Goal: Navigation & Orientation: Understand site structure

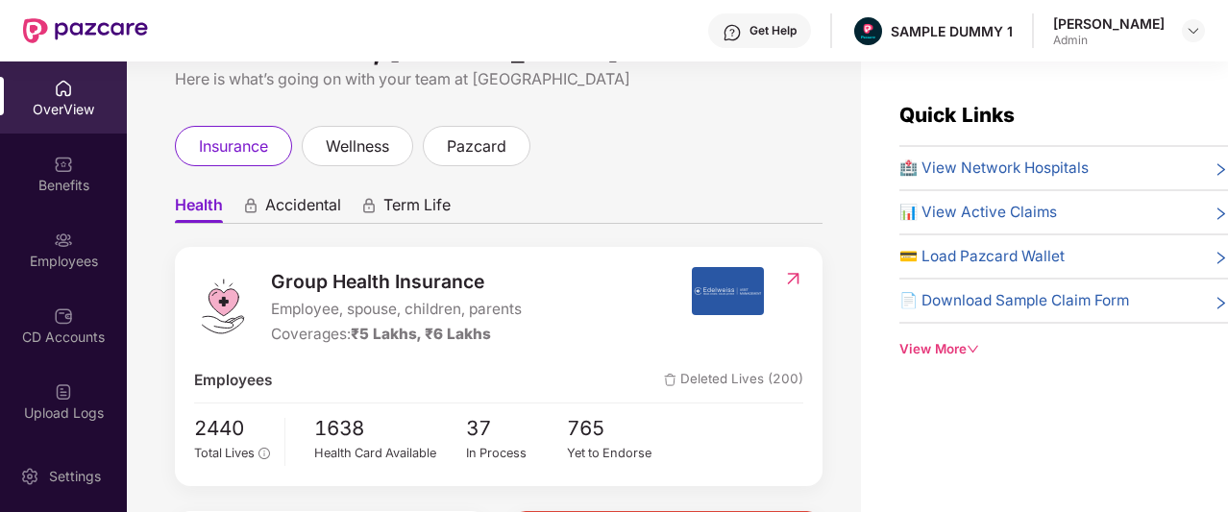
scroll to position [36, 0]
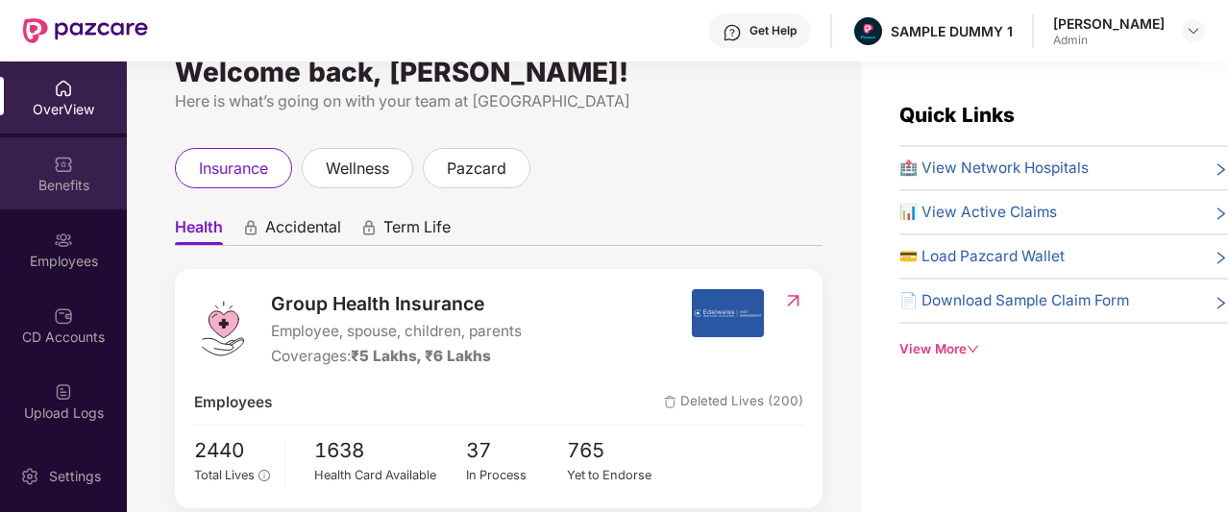
click at [73, 161] on div "Benefits" at bounding box center [63, 173] width 127 height 72
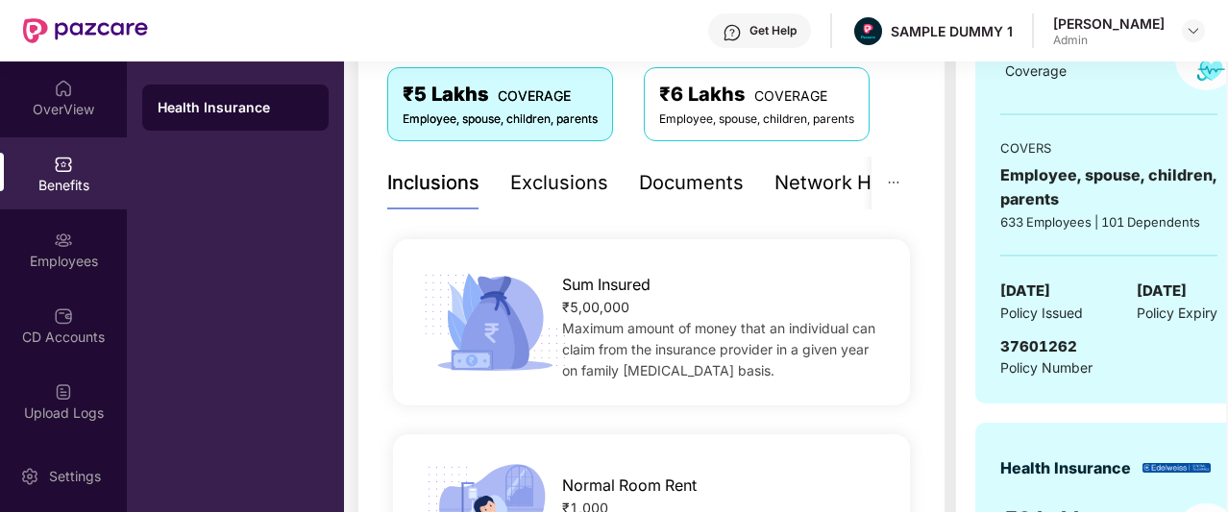
scroll to position [373, 0]
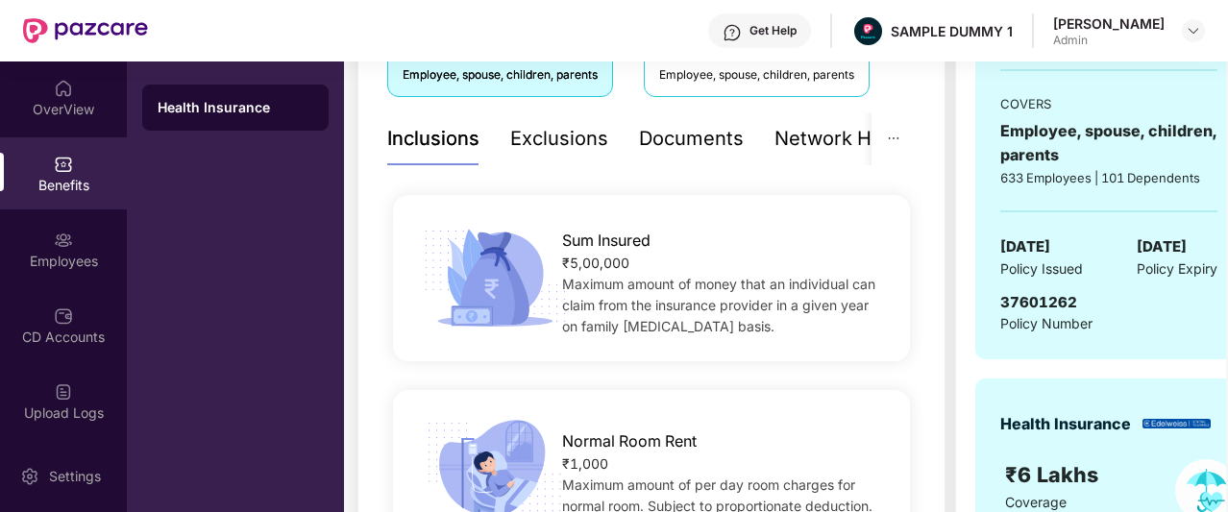
click at [534, 144] on div "Exclusions" at bounding box center [559, 139] width 98 height 30
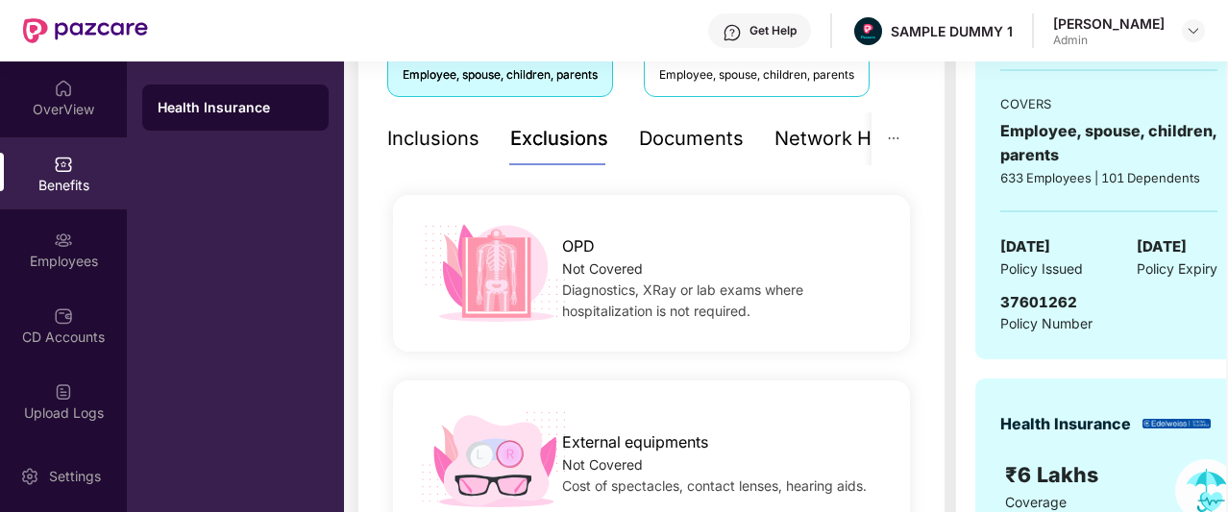
click at [692, 145] on div "Documents" at bounding box center [691, 139] width 105 height 30
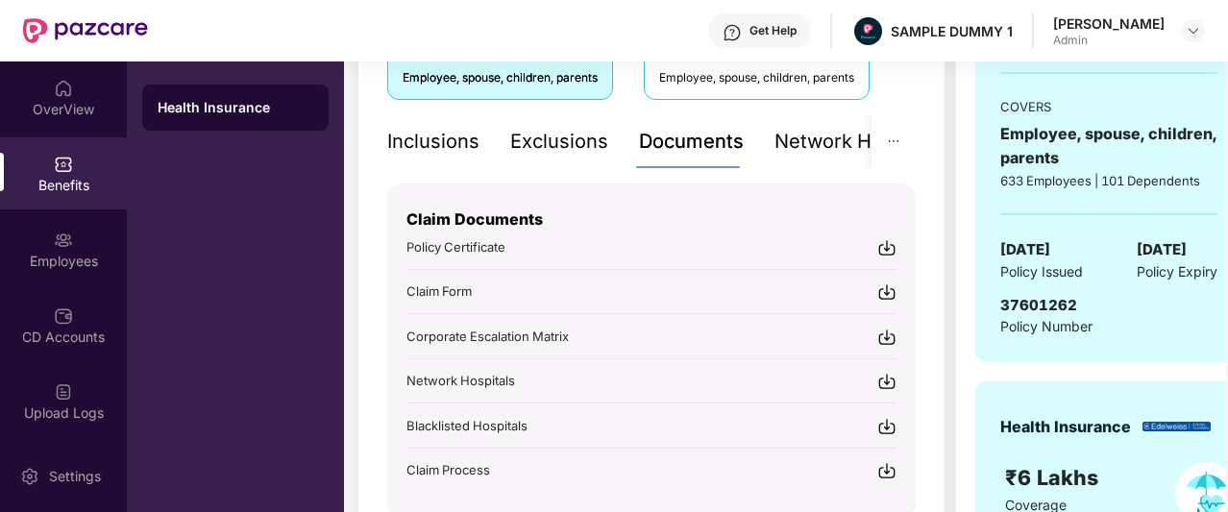
scroll to position [369, 0]
click at [836, 147] on div "Network Hospitals" at bounding box center [859, 143] width 168 height 30
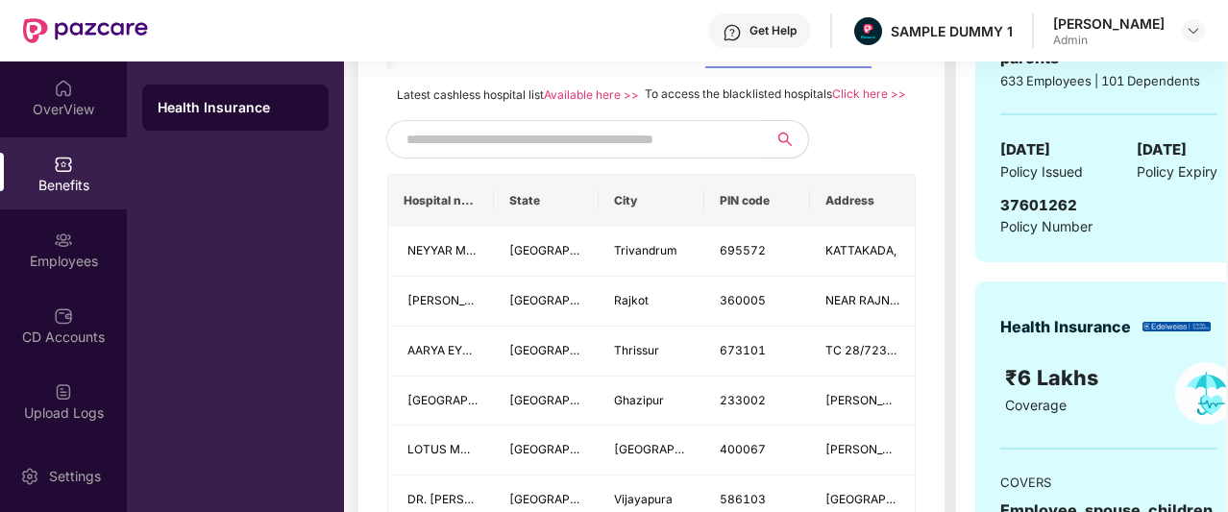
scroll to position [471, 0]
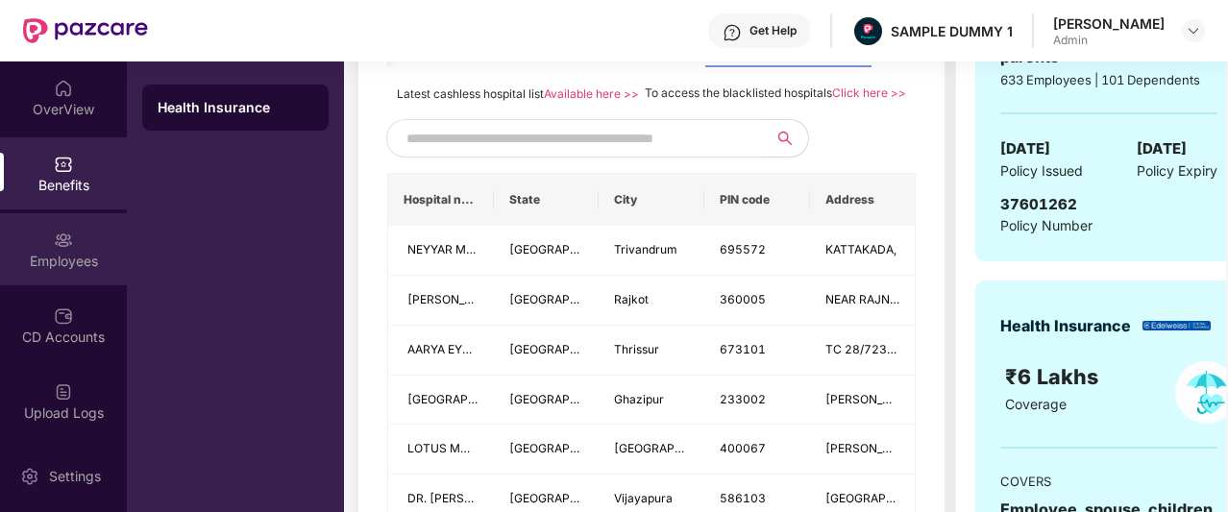
click at [67, 247] on img at bounding box center [63, 240] width 19 height 19
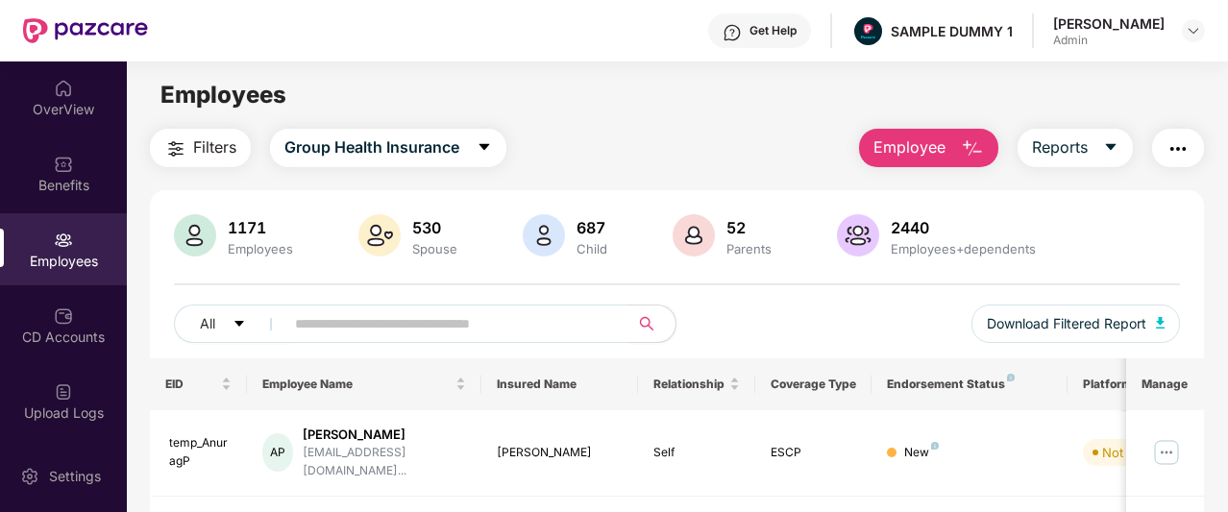
click at [968, 147] on img "button" at bounding box center [972, 148] width 23 height 23
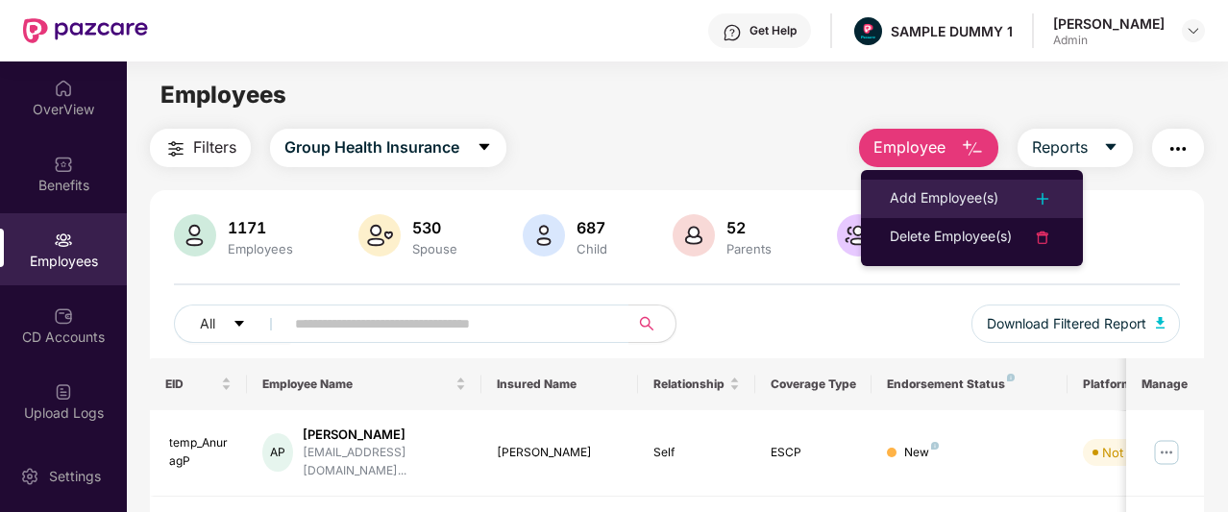
click at [959, 189] on div "Add Employee(s)" at bounding box center [944, 198] width 109 height 23
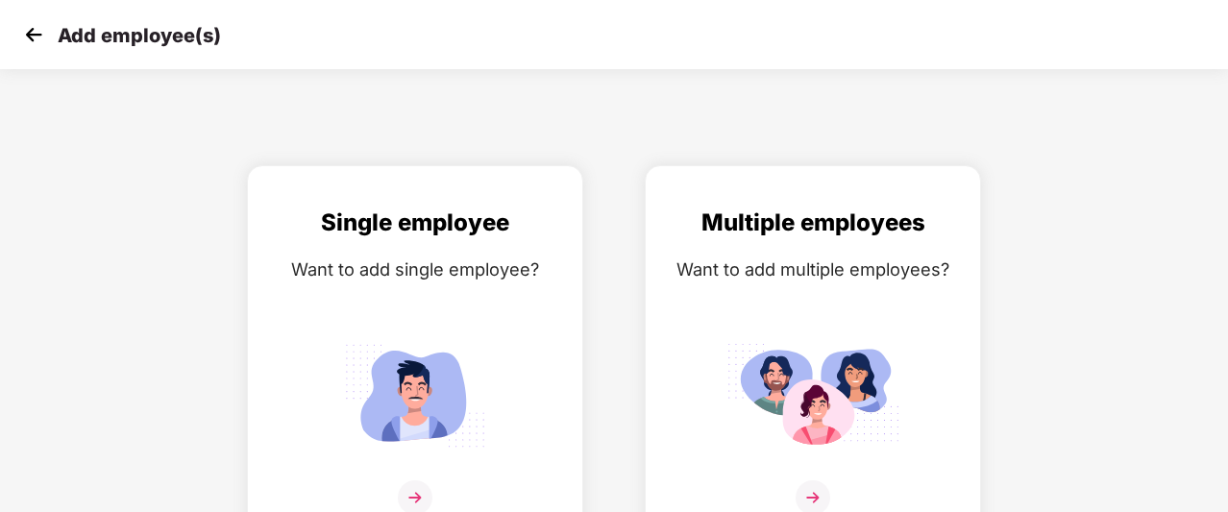
scroll to position [31, 0]
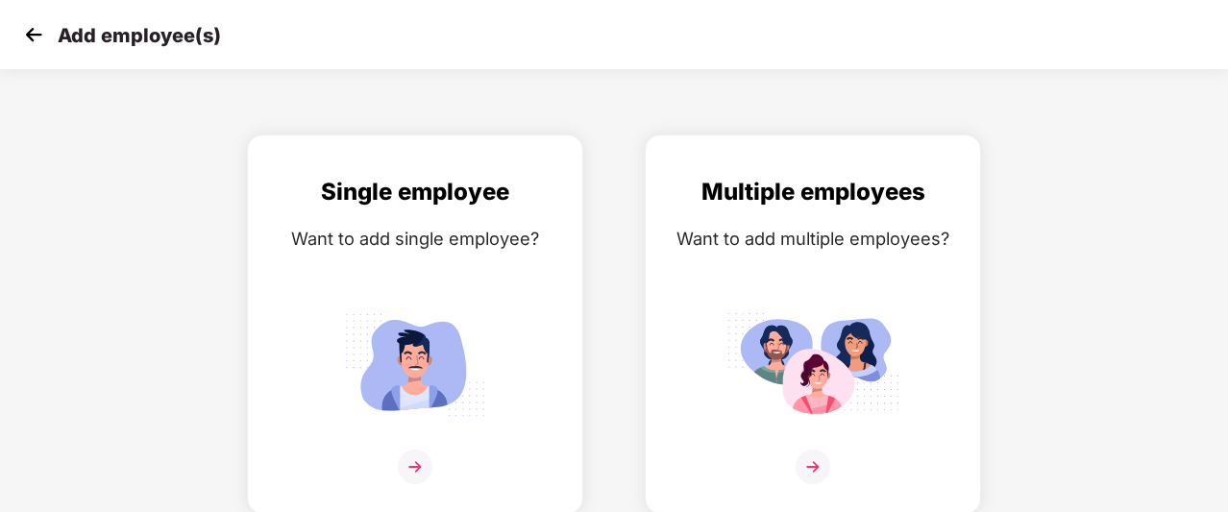
click at [37, 36] on img at bounding box center [33, 34] width 29 height 29
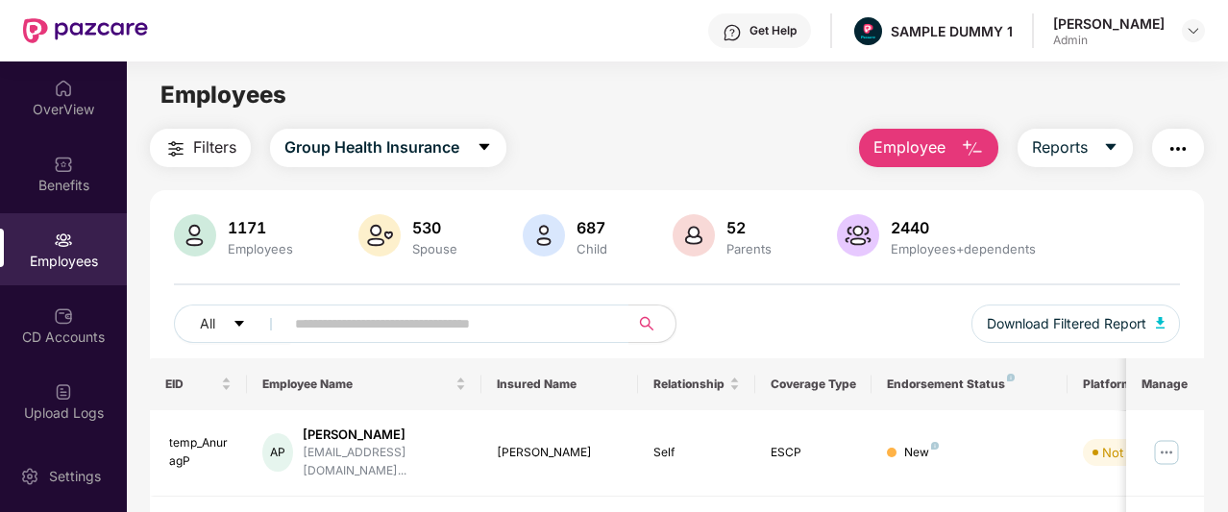
click at [959, 153] on button "Employee" at bounding box center [928, 148] width 139 height 38
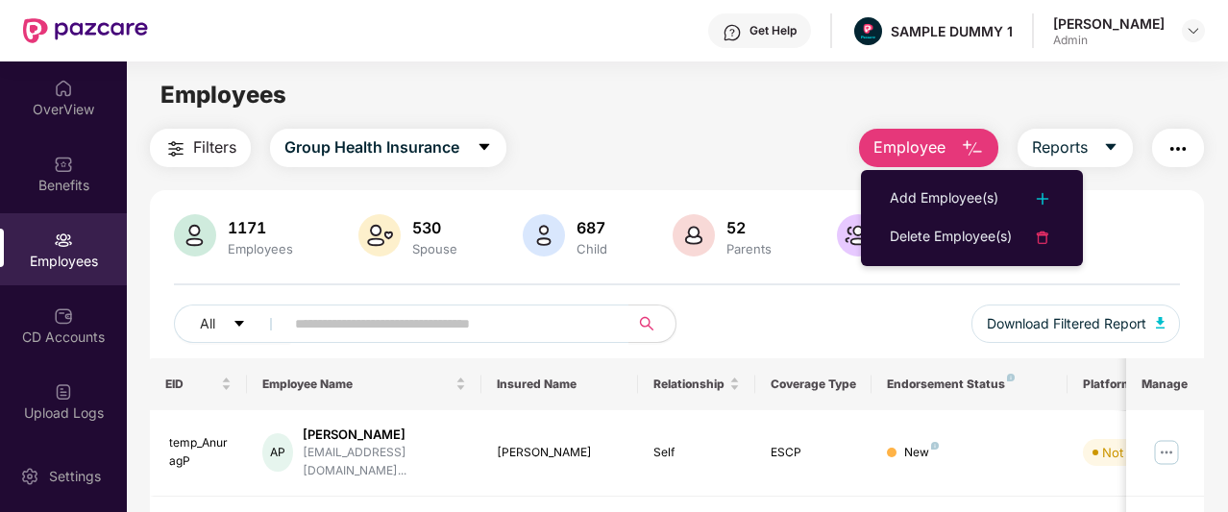
click at [959, 153] on button "Employee" at bounding box center [928, 148] width 139 height 38
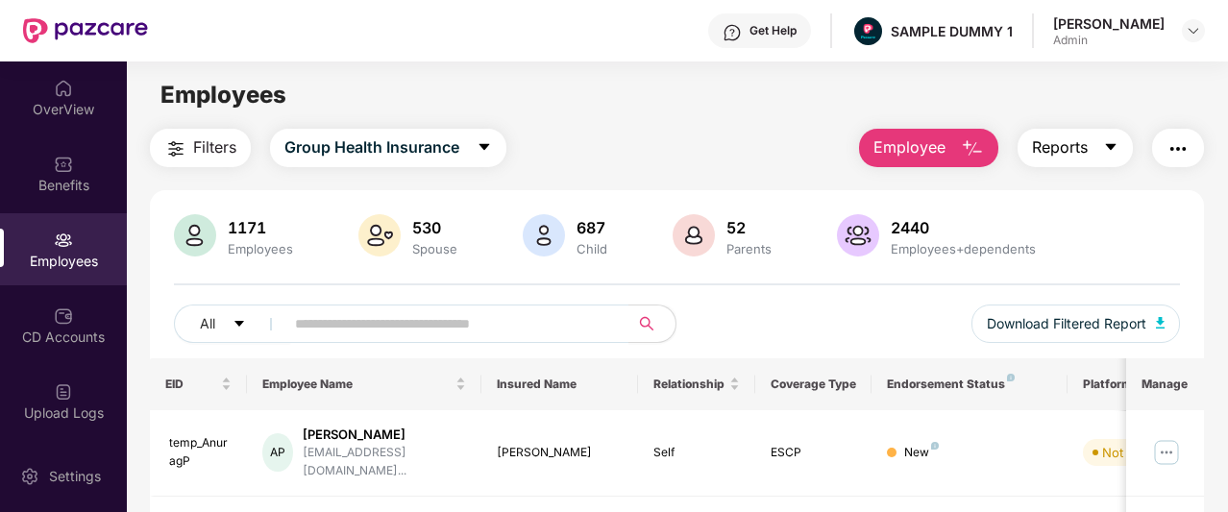
click at [1088, 145] on span "Reports" at bounding box center [1060, 148] width 56 height 24
click at [778, 130] on div "Filters Group Health Insurance Employee Reports" at bounding box center [677, 148] width 1054 height 38
click at [1180, 155] on img "button" at bounding box center [1178, 148] width 23 height 23
click at [740, 138] on div "Filters Group Health Insurance Employee Reports" at bounding box center [677, 148] width 1054 height 38
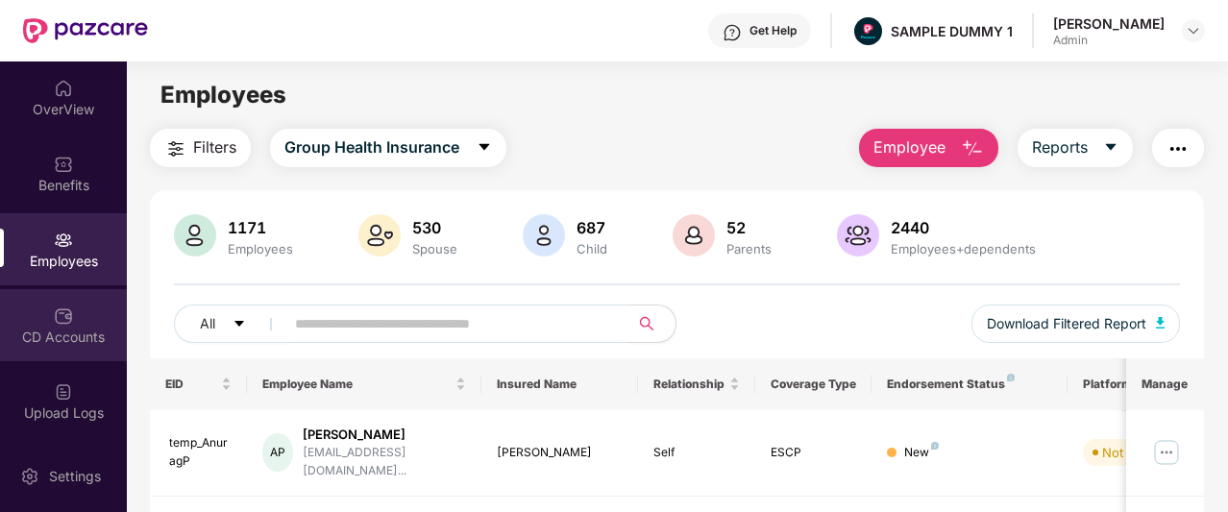
click at [79, 310] on div "CD Accounts" at bounding box center [63, 325] width 127 height 72
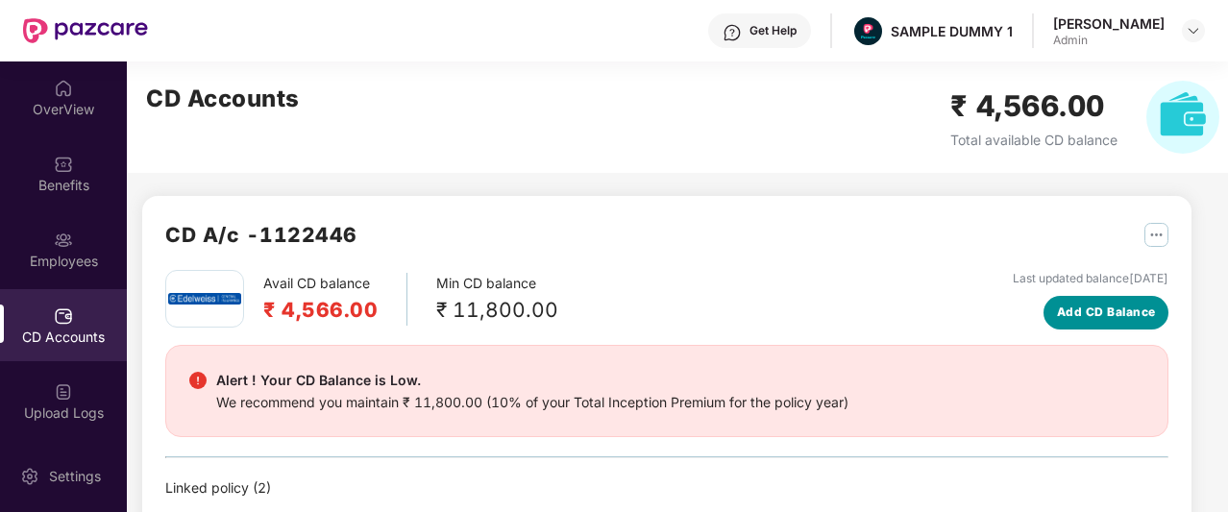
click at [1079, 304] on span "Add CD Balance" at bounding box center [1106, 313] width 99 height 18
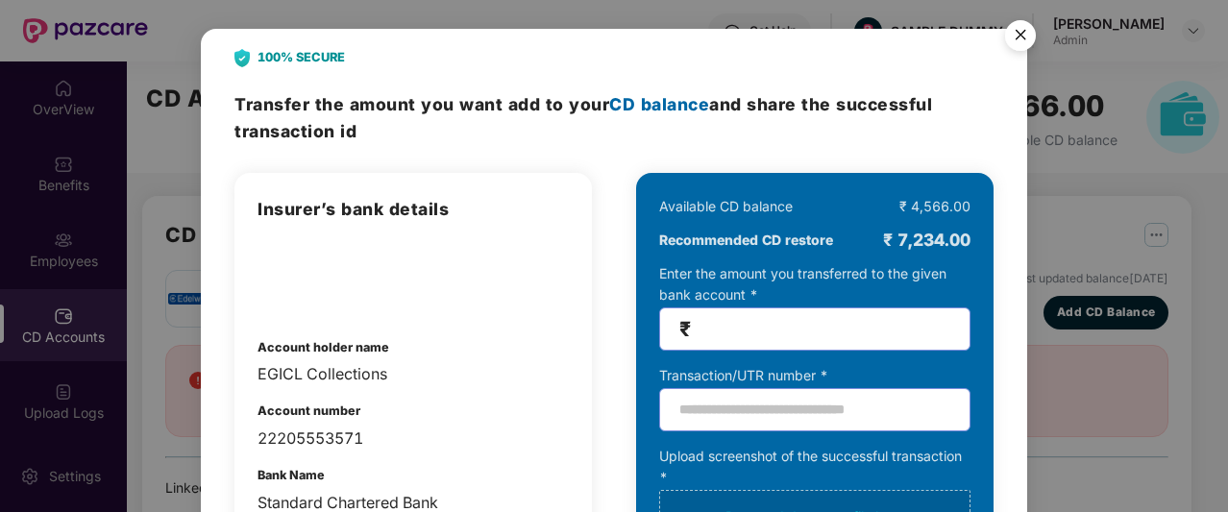
click at [1026, 37] on img "Close" at bounding box center [1021, 39] width 54 height 54
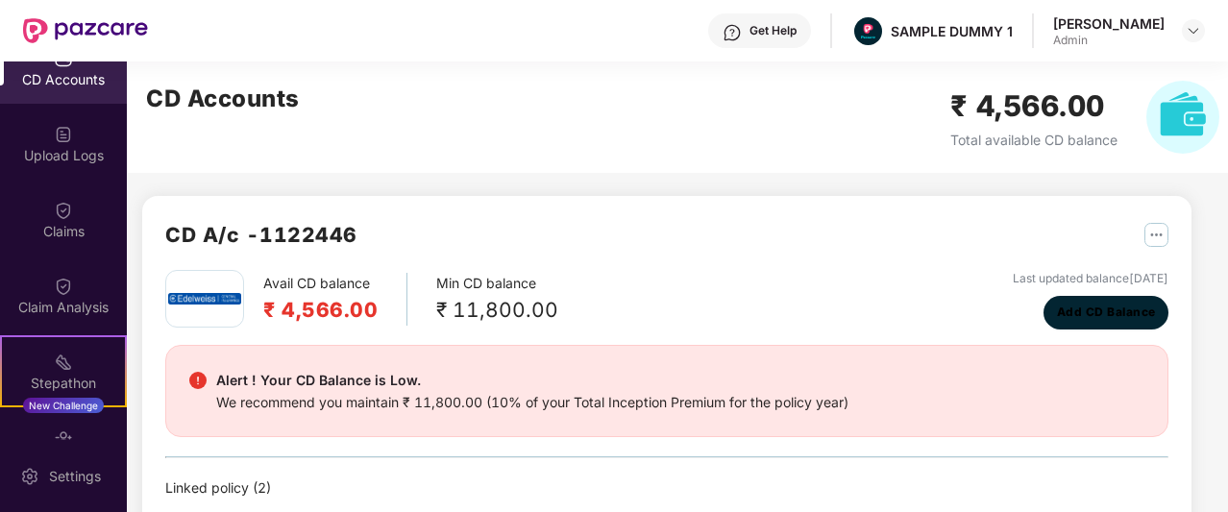
scroll to position [434, 0]
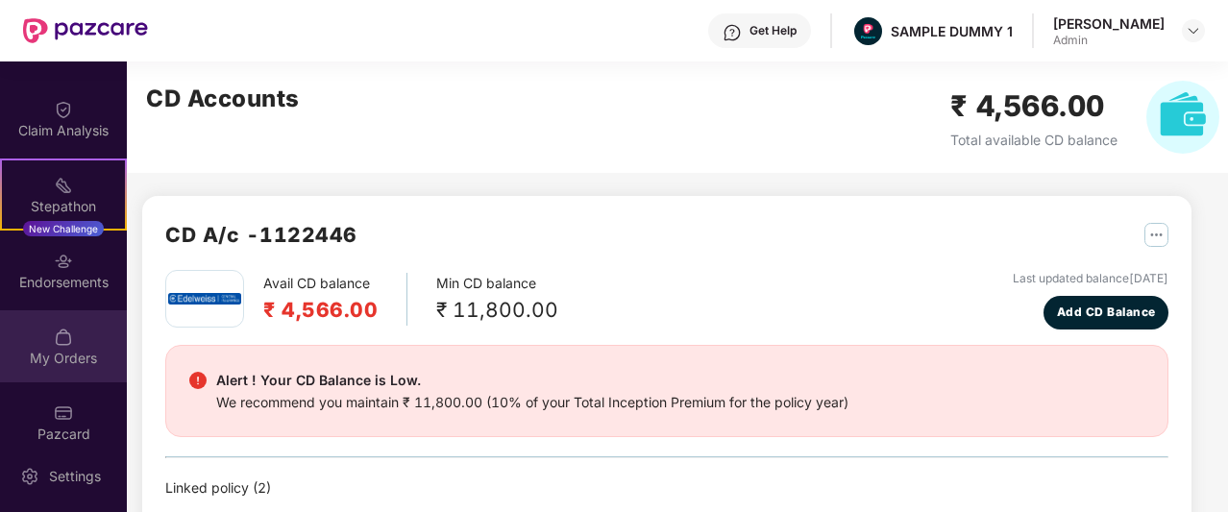
click at [75, 335] on div "My Orders" at bounding box center [63, 346] width 127 height 72
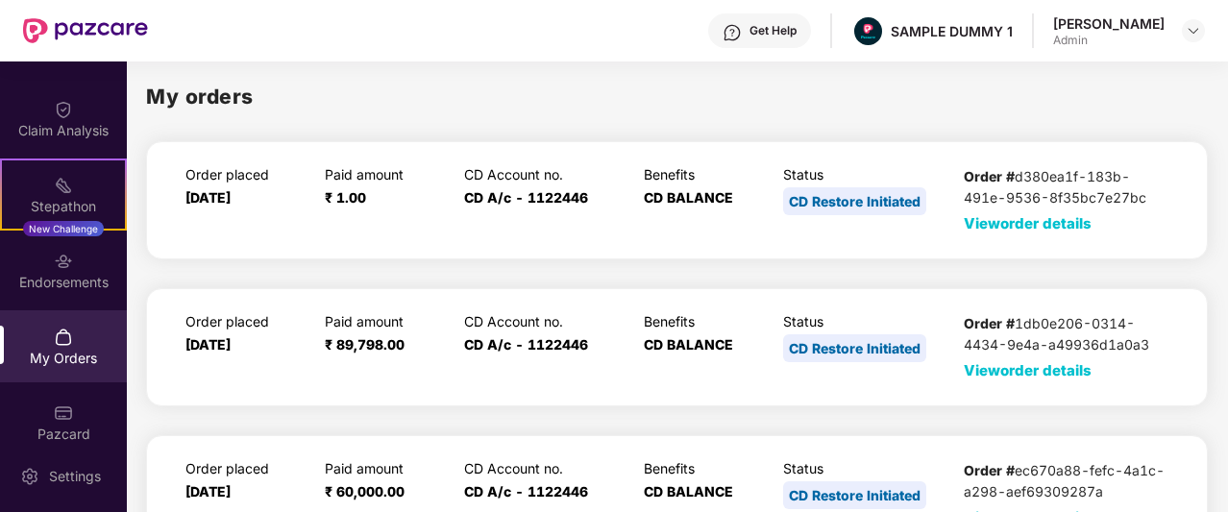
click at [1029, 229] on span "View order details" at bounding box center [1028, 223] width 128 height 18
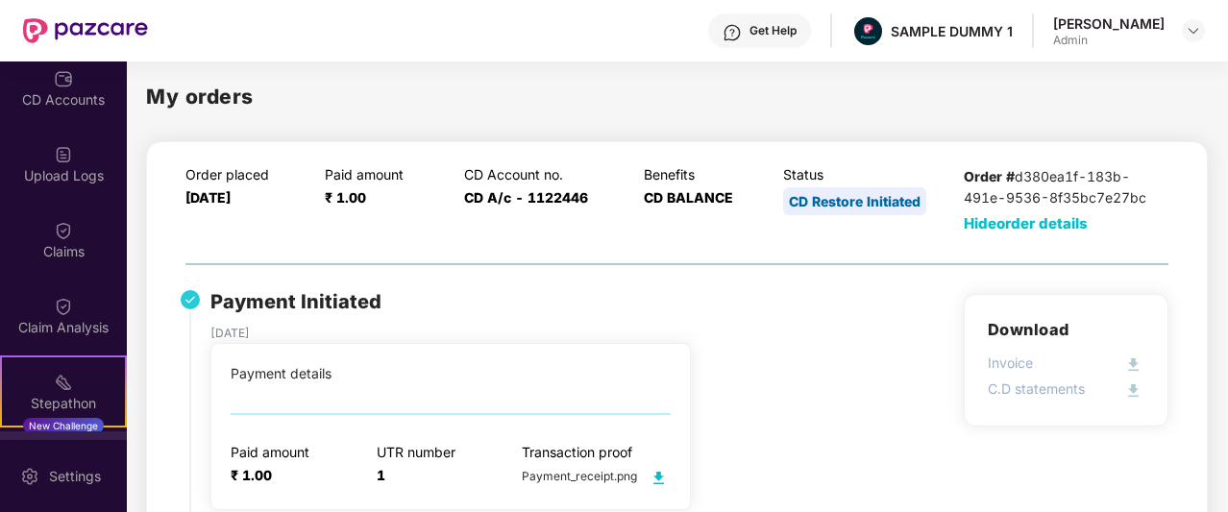
scroll to position [222, 0]
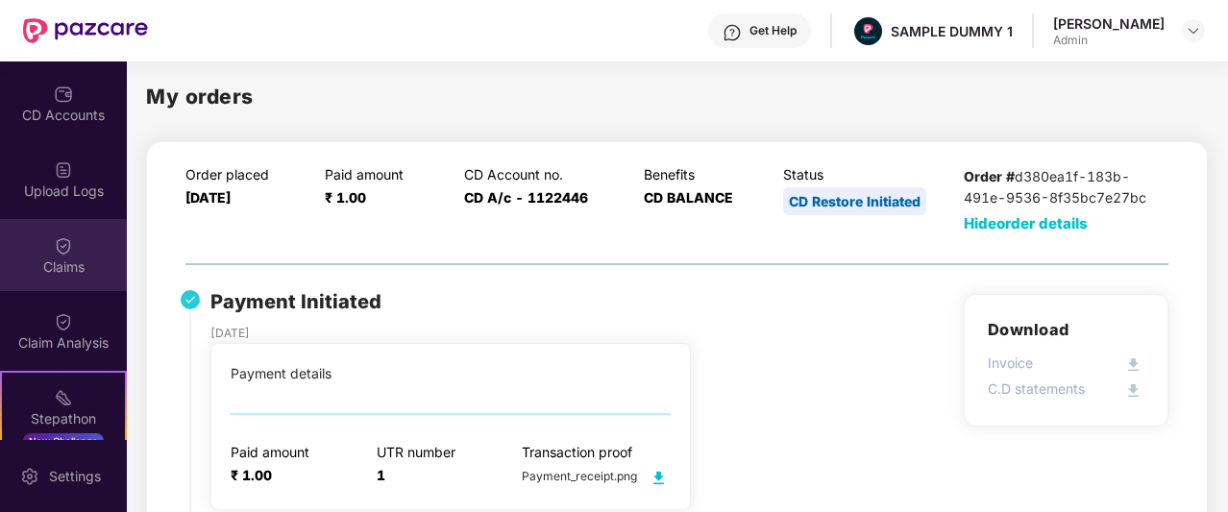
click at [58, 255] on img at bounding box center [63, 245] width 19 height 19
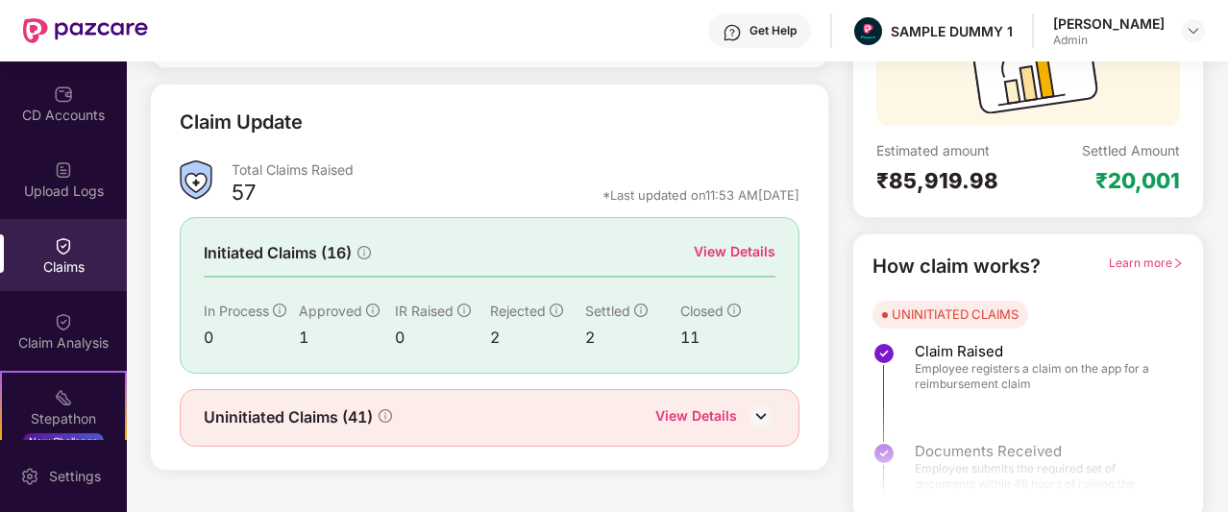
scroll to position [238, 0]
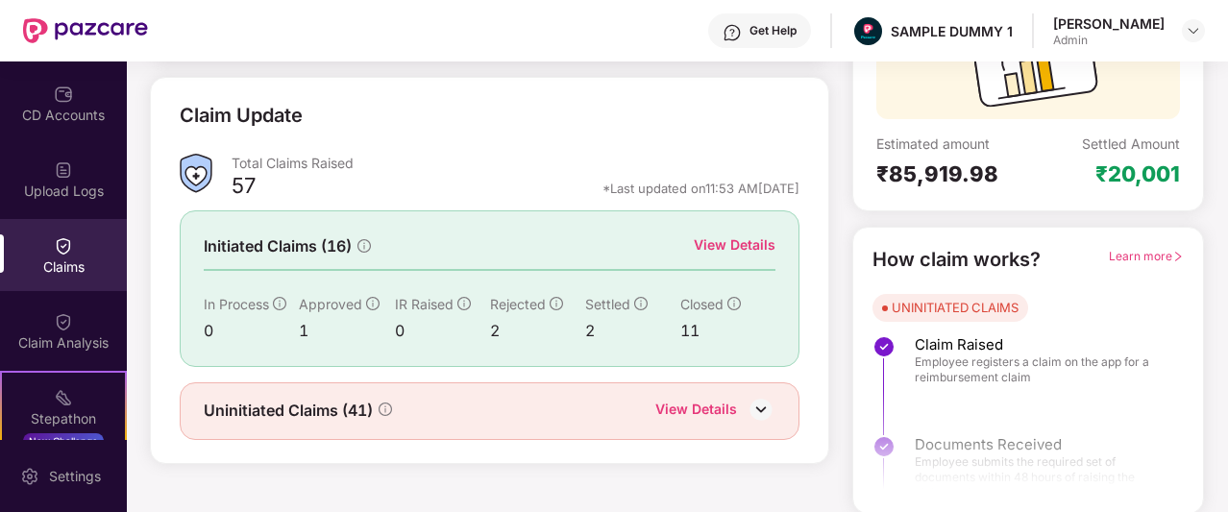
click at [697, 409] on div "View Details" at bounding box center [697, 411] width 82 height 25
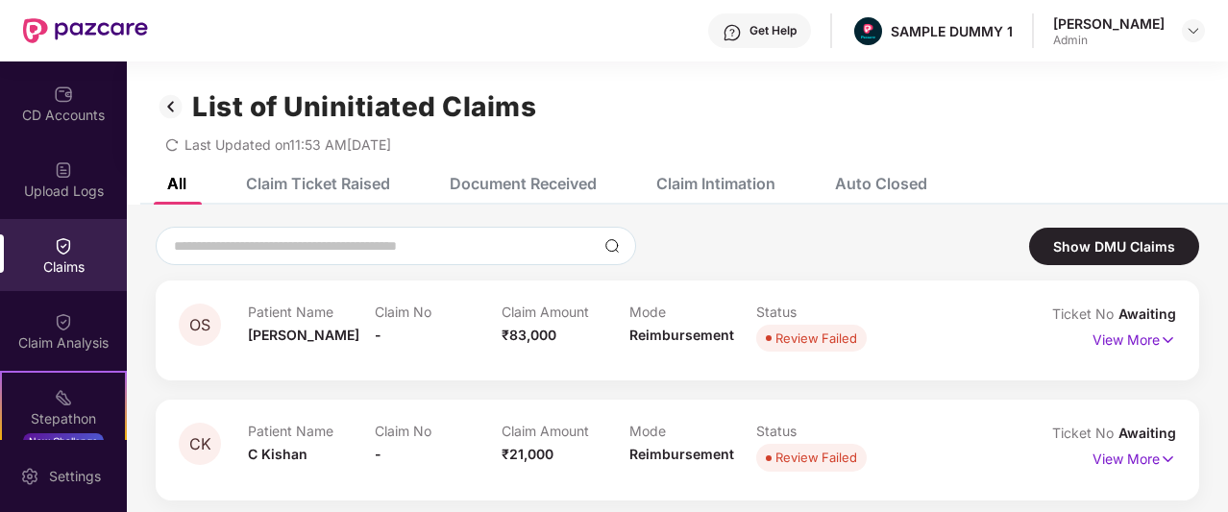
click at [906, 191] on div "Auto Closed" at bounding box center [881, 183] width 92 height 19
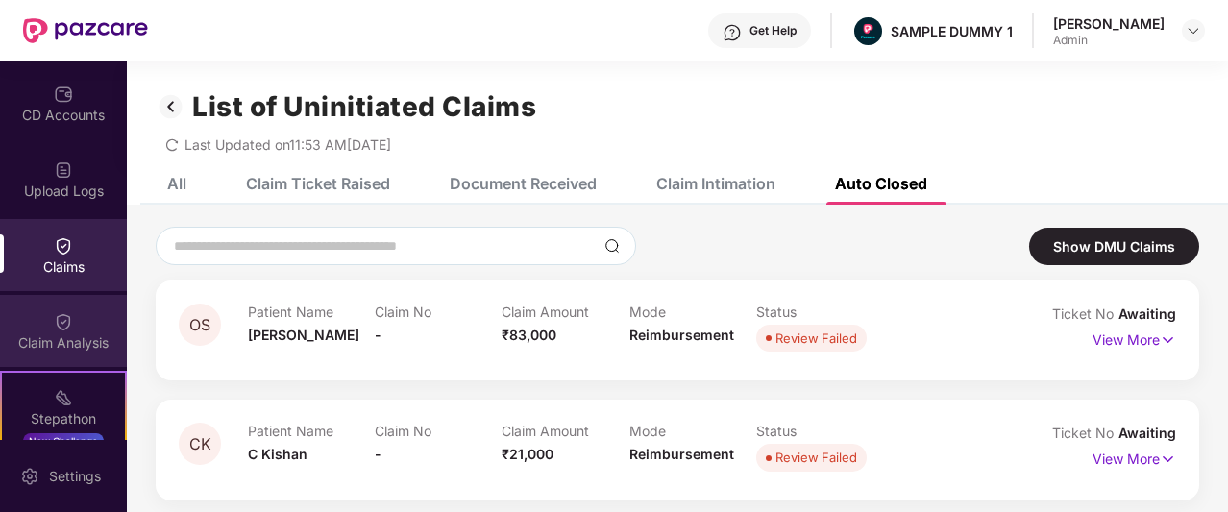
click at [58, 329] on img at bounding box center [63, 321] width 19 height 19
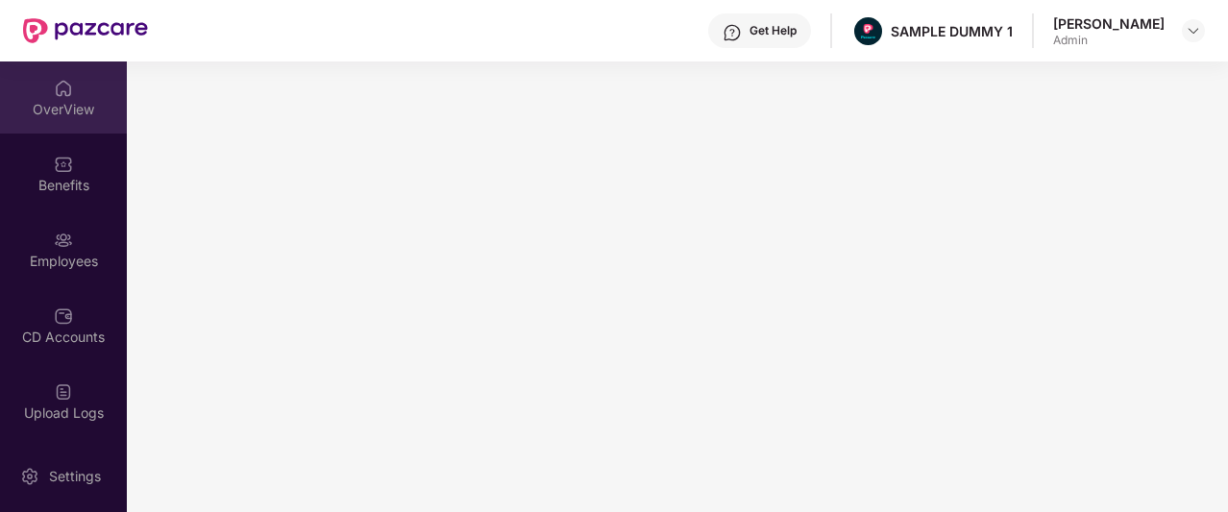
click at [54, 98] on div "OverView" at bounding box center [63, 98] width 127 height 72
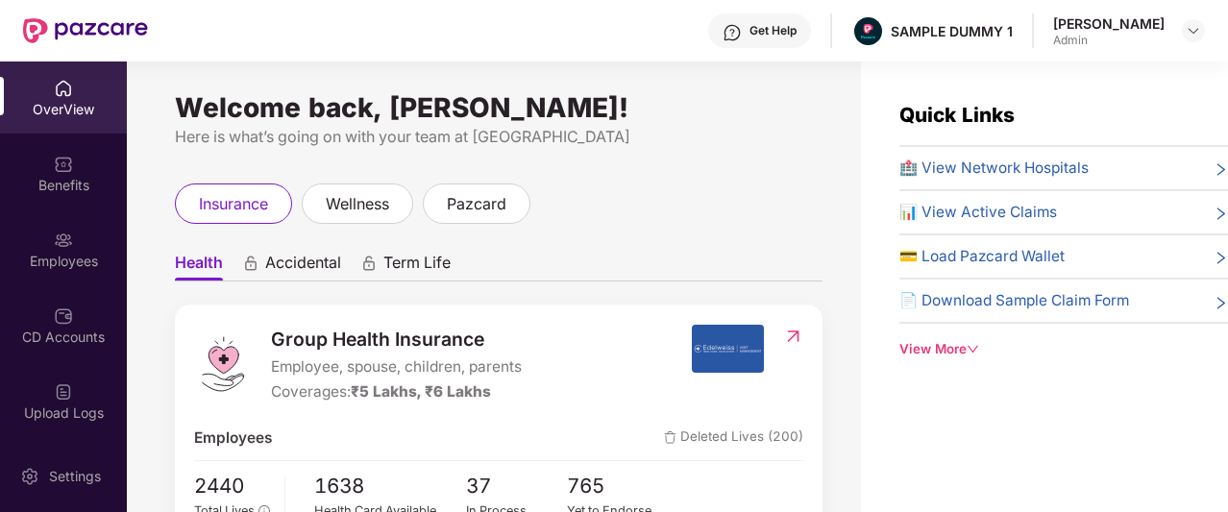
click at [786, 36] on div "Get Help" at bounding box center [773, 30] width 47 height 15
click at [604, 30] on div "Get Help SAMPLE DUMMY 1 [PERSON_NAME]" at bounding box center [676, 31] width 1057 height 62
